Goal: Find specific page/section: Find specific page/section

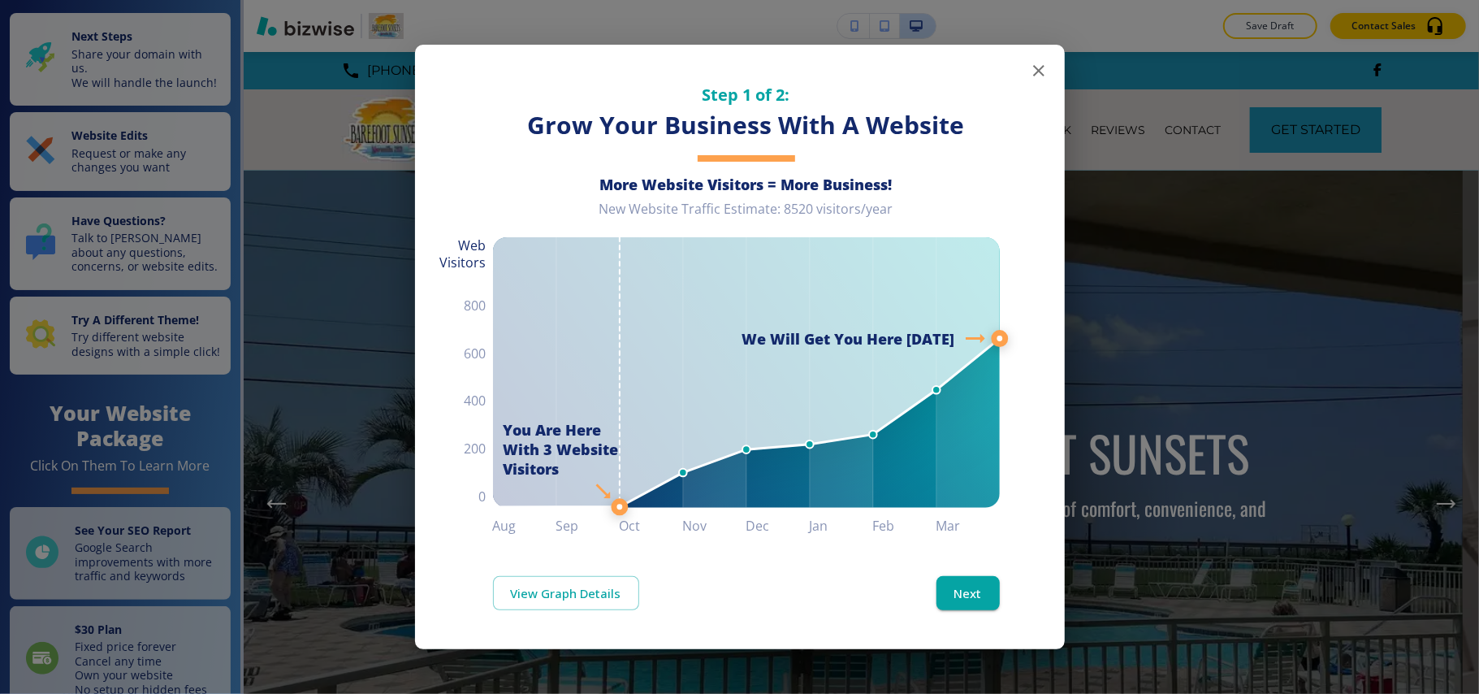
click at [1034, 72] on icon "button" at bounding box center [1038, 70] width 19 height 19
